Goal: Task Accomplishment & Management: Use online tool/utility

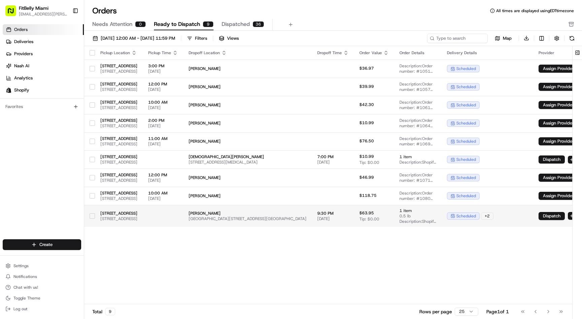
click at [183, 216] on td at bounding box center [163, 216] width 40 height 22
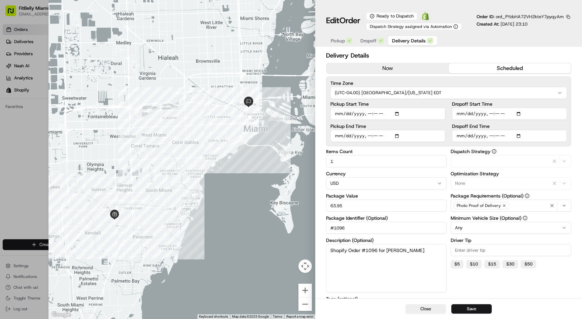
click at [420, 40] on span "Delivery Details" at bounding box center [409, 40] width 34 height 7
click at [500, 115] on input "Dropoff Start Time" at bounding box center [509, 114] width 115 height 12
type input "[DATE]T19:35"
click at [469, 306] on button "Save" at bounding box center [472, 309] width 40 height 9
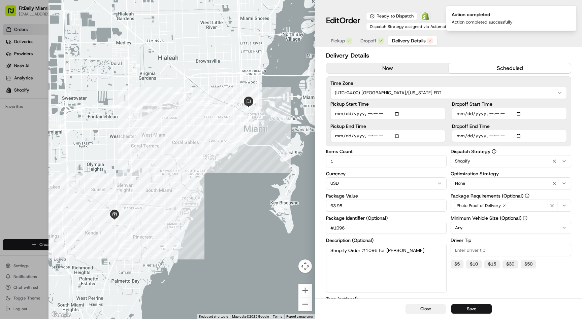
click at [429, 307] on button "Close" at bounding box center [426, 309] width 40 height 9
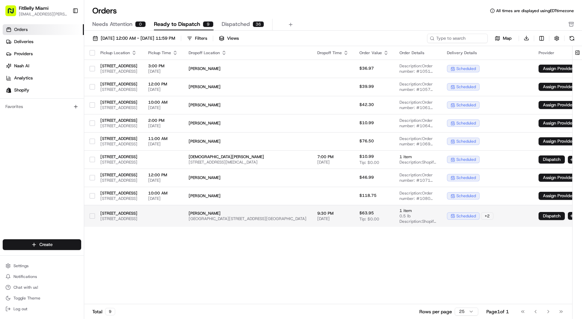
click at [92, 216] on button "button" at bounding box center [92, 216] width 5 height 5
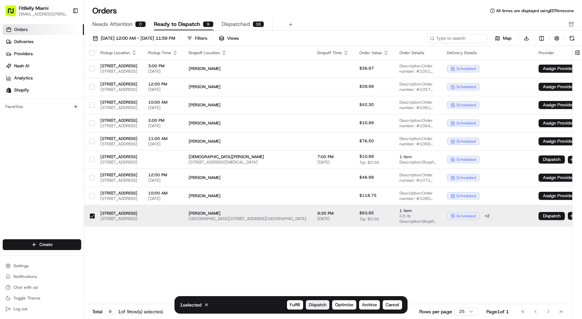
click at [319, 305] on span "Dispatch" at bounding box center [318, 305] width 18 height 6
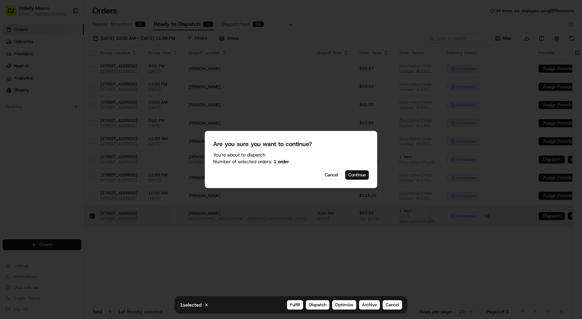
click at [360, 173] on button "Continue" at bounding box center [357, 175] width 24 height 9
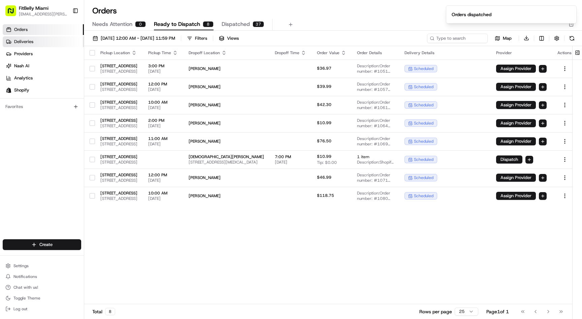
click at [45, 43] on link "Deliveries" at bounding box center [43, 41] width 81 height 11
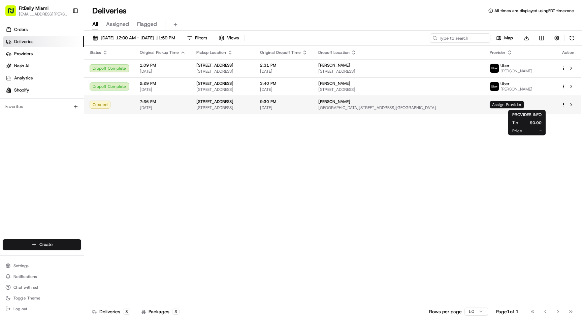
click at [524, 105] on span "Assign Provider" at bounding box center [507, 104] width 34 height 7
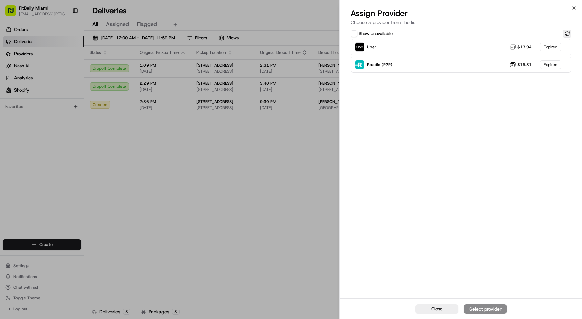
click at [567, 34] on button at bounding box center [567, 34] width 8 height 8
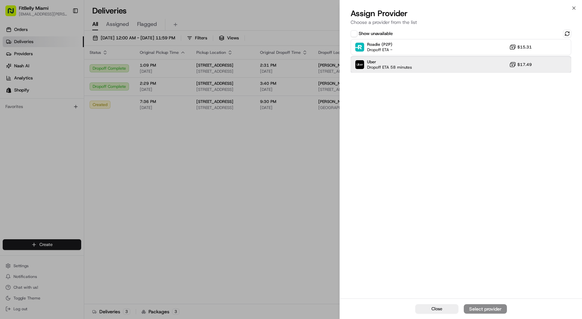
click at [427, 65] on div "Uber Dropoff ETA 58 minutes $17.49" at bounding box center [461, 65] width 221 height 16
click at [484, 308] on div "Assign Provider" at bounding box center [485, 309] width 33 height 7
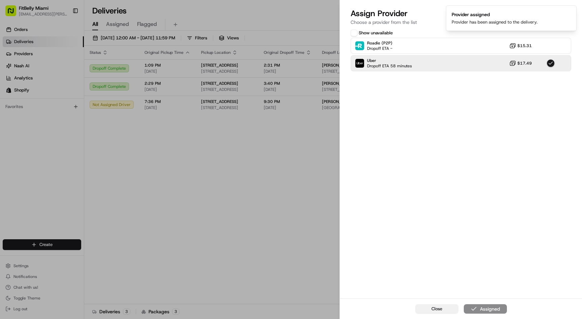
click at [424, 312] on button "Close" at bounding box center [436, 309] width 43 height 9
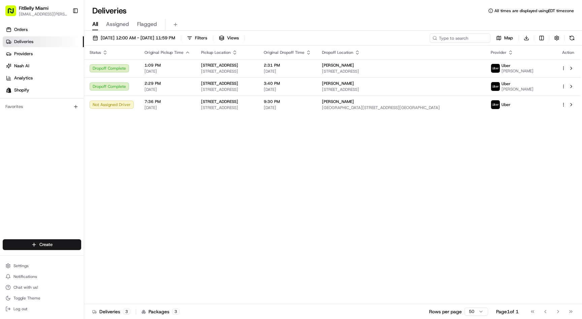
click at [173, 214] on div "Status Original Pickup Time Pickup Location Original Dropoff Time Dropoff Locat…" at bounding box center [332, 175] width 497 height 259
click at [31, 29] on link "Orders" at bounding box center [43, 29] width 81 height 11
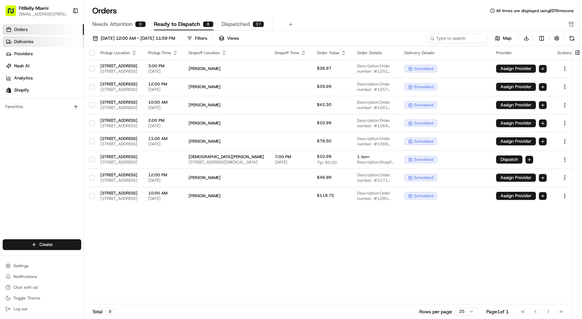
click at [38, 37] on link "Deliveries" at bounding box center [43, 41] width 81 height 11
